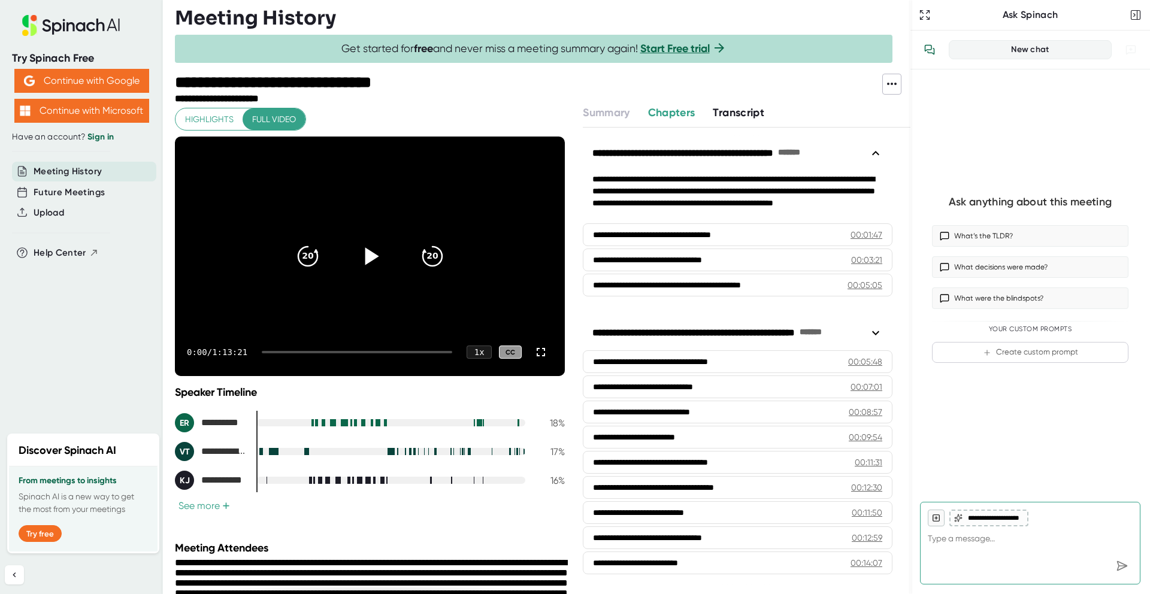
click at [368, 256] on icon at bounding box center [372, 255] width 14 height 17
click at [366, 256] on icon at bounding box center [369, 255] width 15 height 17
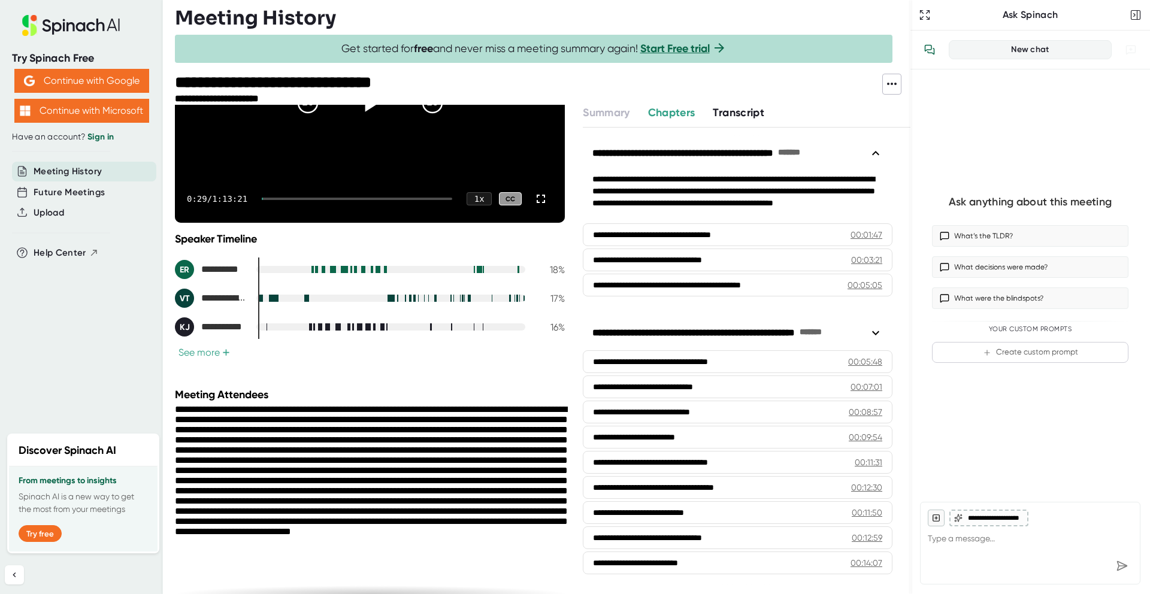
scroll to position [192, 0]
